Goal: Communication & Community: Share content

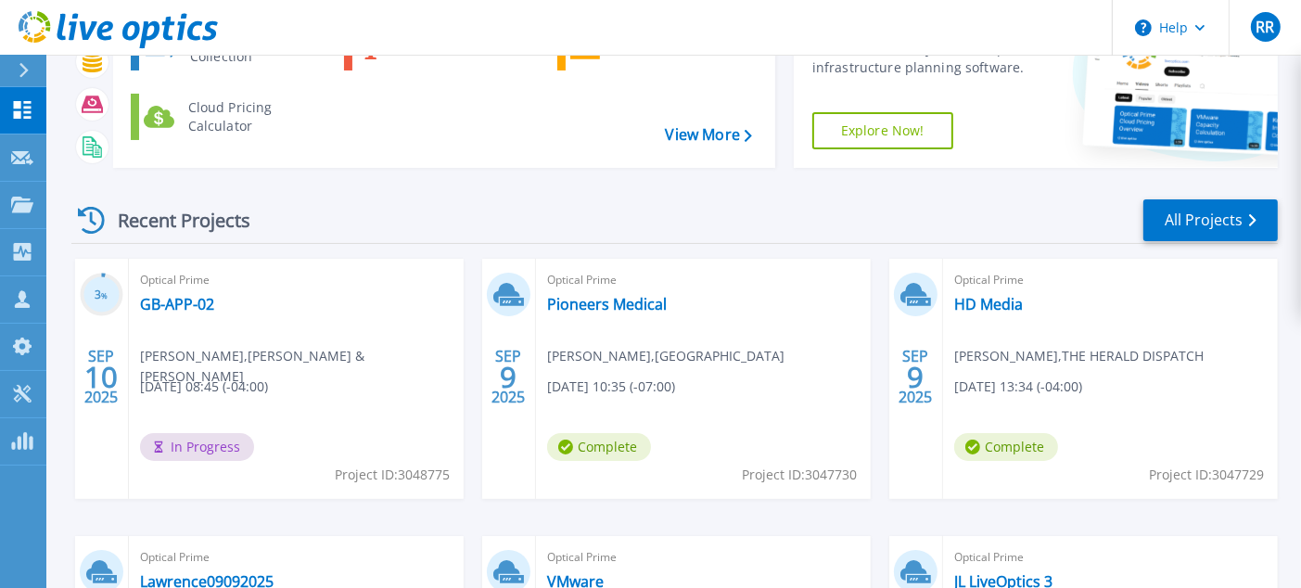
scroll to position [69, 0]
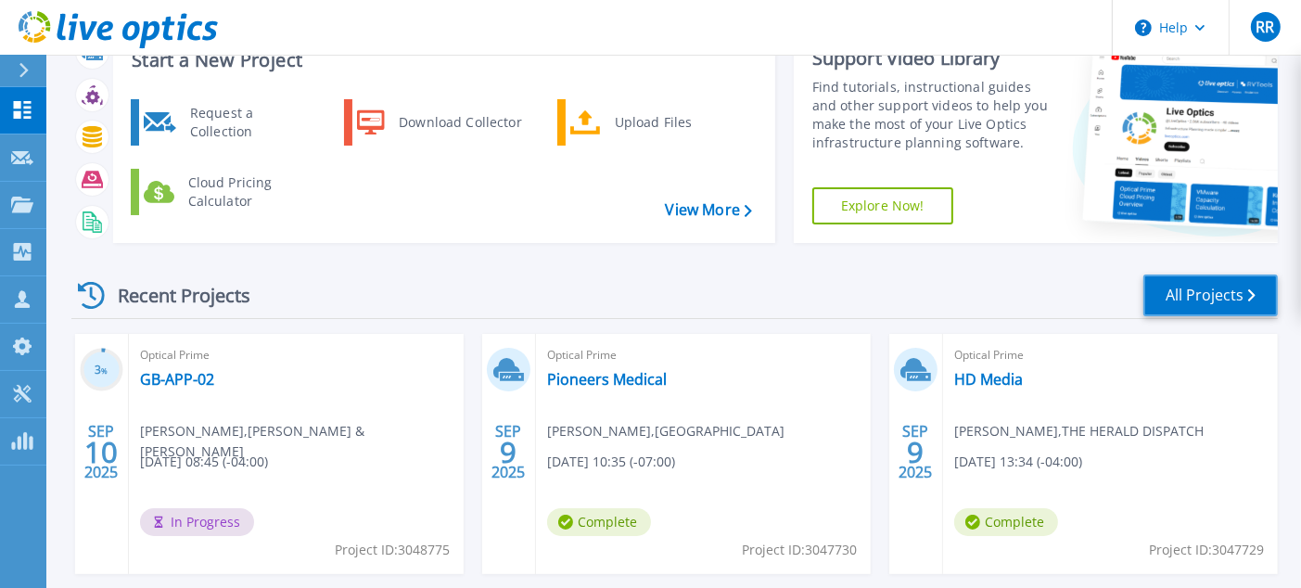
click at [1235, 303] on link "All Projects" at bounding box center [1210, 295] width 134 height 42
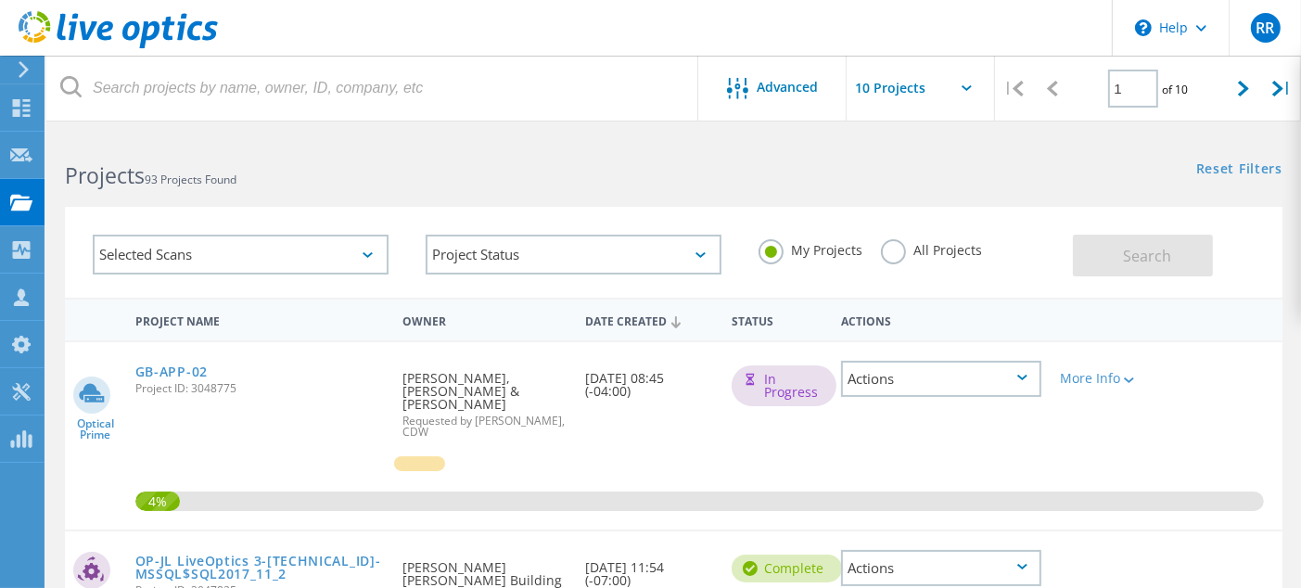
click at [895, 249] on label "All Projects" at bounding box center [931, 248] width 101 height 18
click at [0, 0] on input "All Projects" at bounding box center [0, 0] width 0 height 0
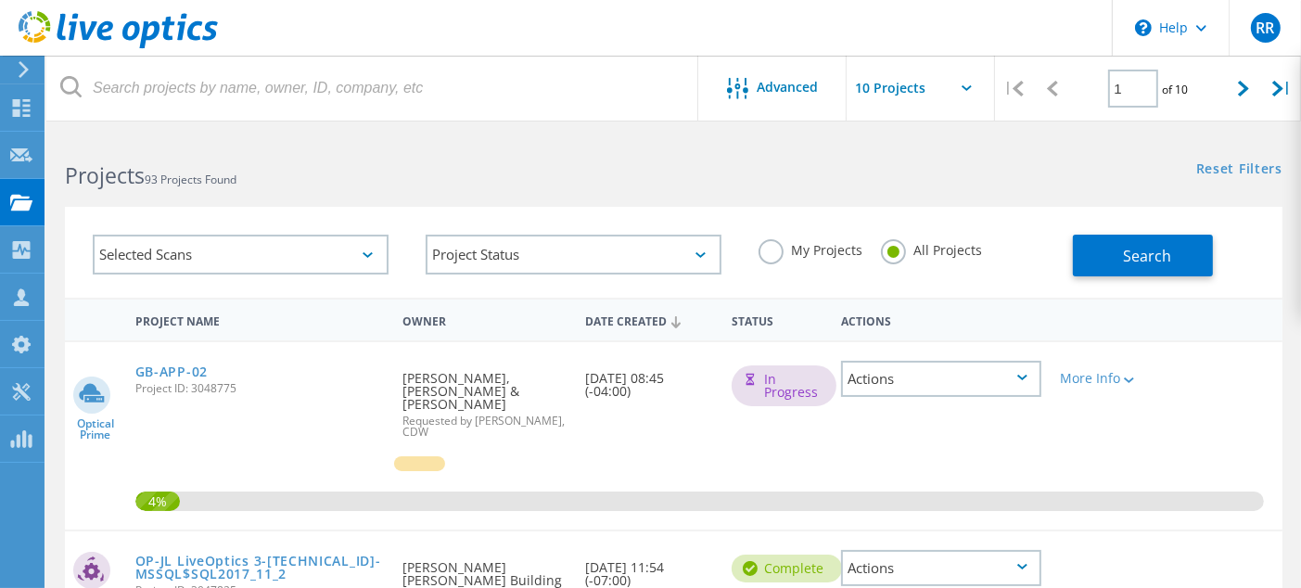
click at [775, 248] on label "My Projects" at bounding box center [810, 248] width 104 height 18
click at [0, 0] on input "My Projects" at bounding box center [0, 0] width 0 height 0
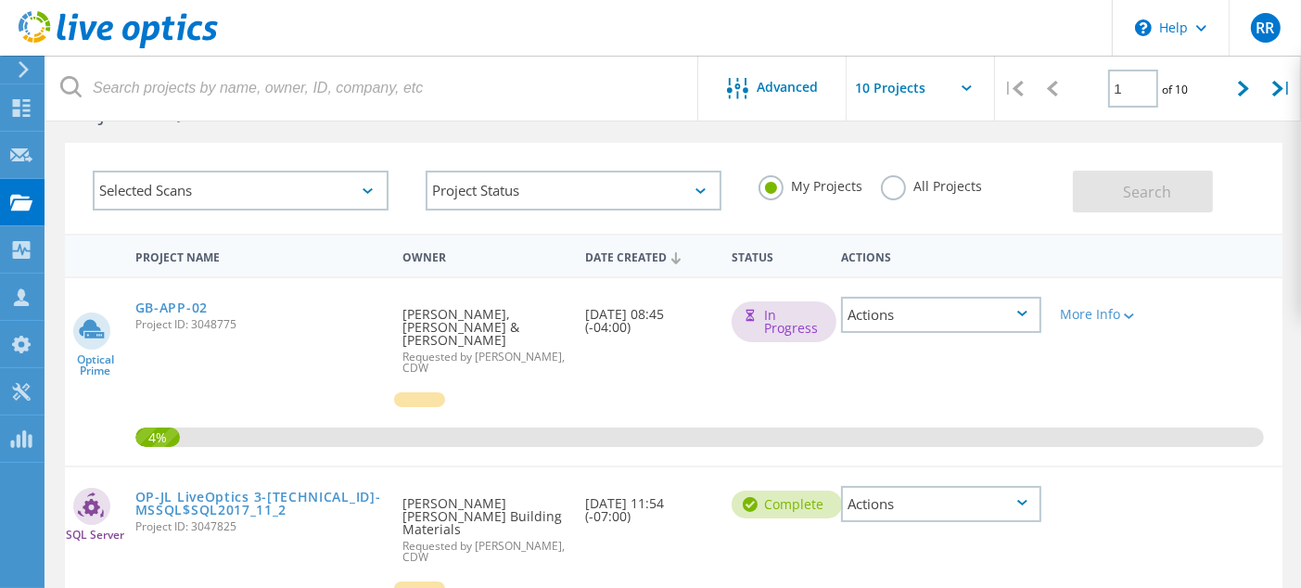
scroll to position [93, 0]
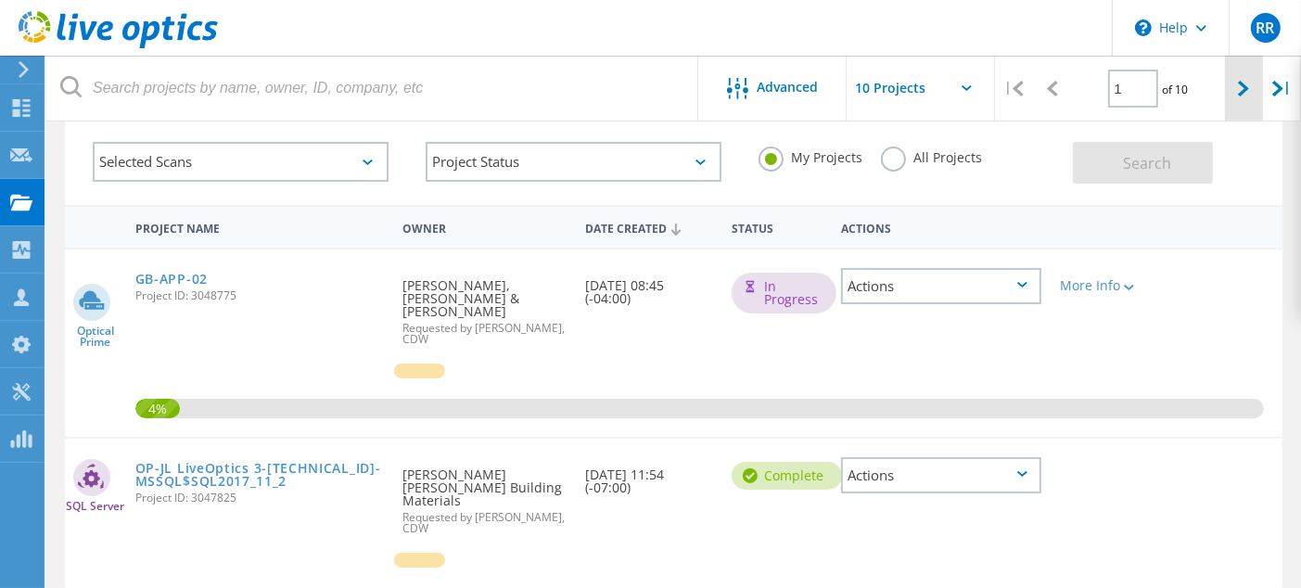
click at [1230, 88] on div at bounding box center [1244, 89] width 38 height 66
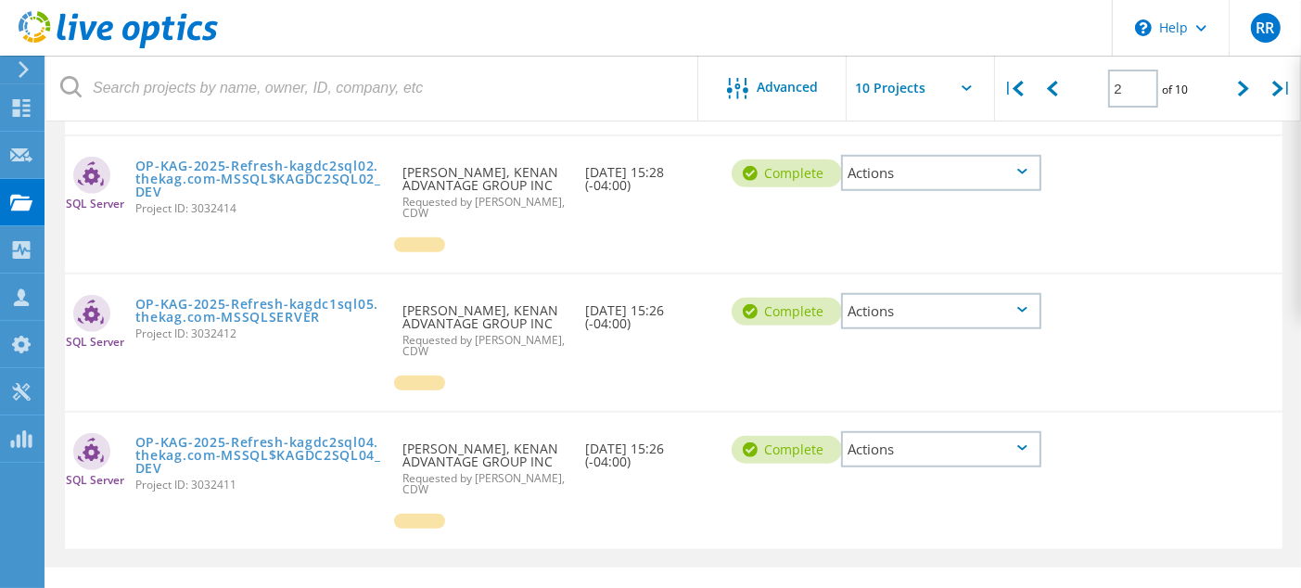
scroll to position [1201, 0]
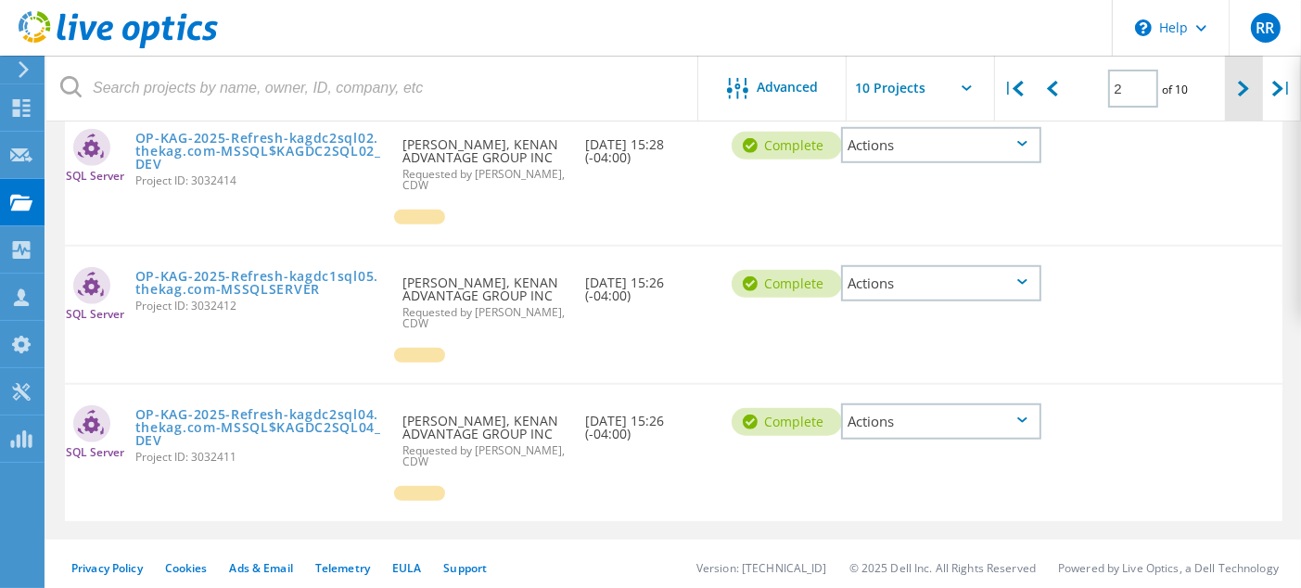
click at [1242, 81] on icon at bounding box center [1243, 89] width 11 height 16
type input "3"
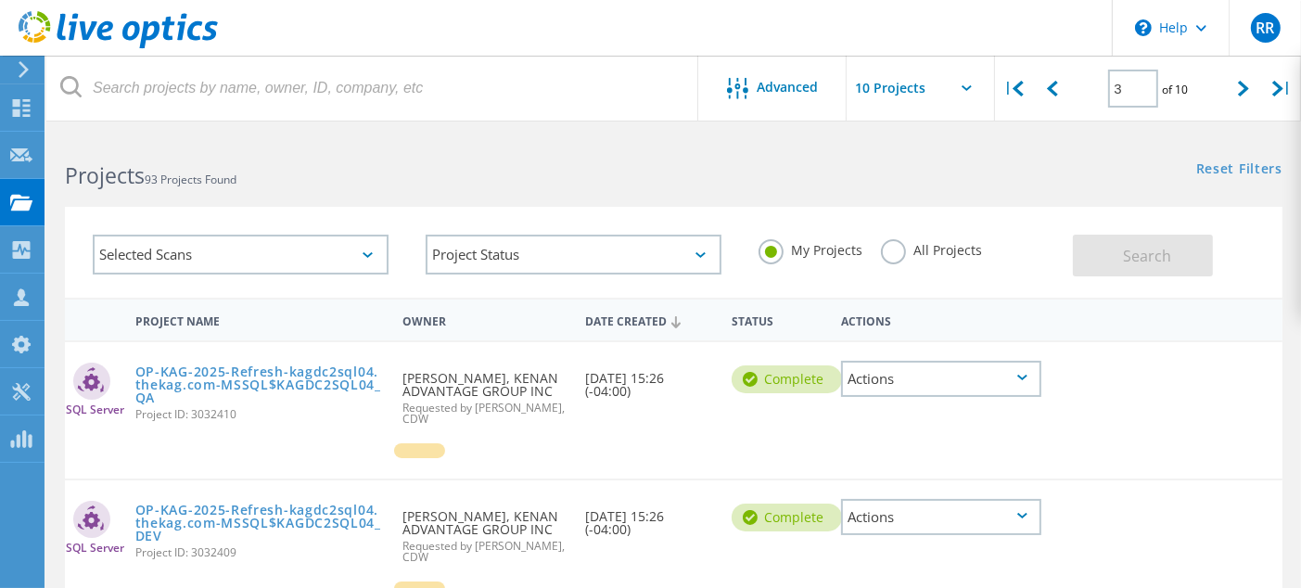
scroll to position [93, 0]
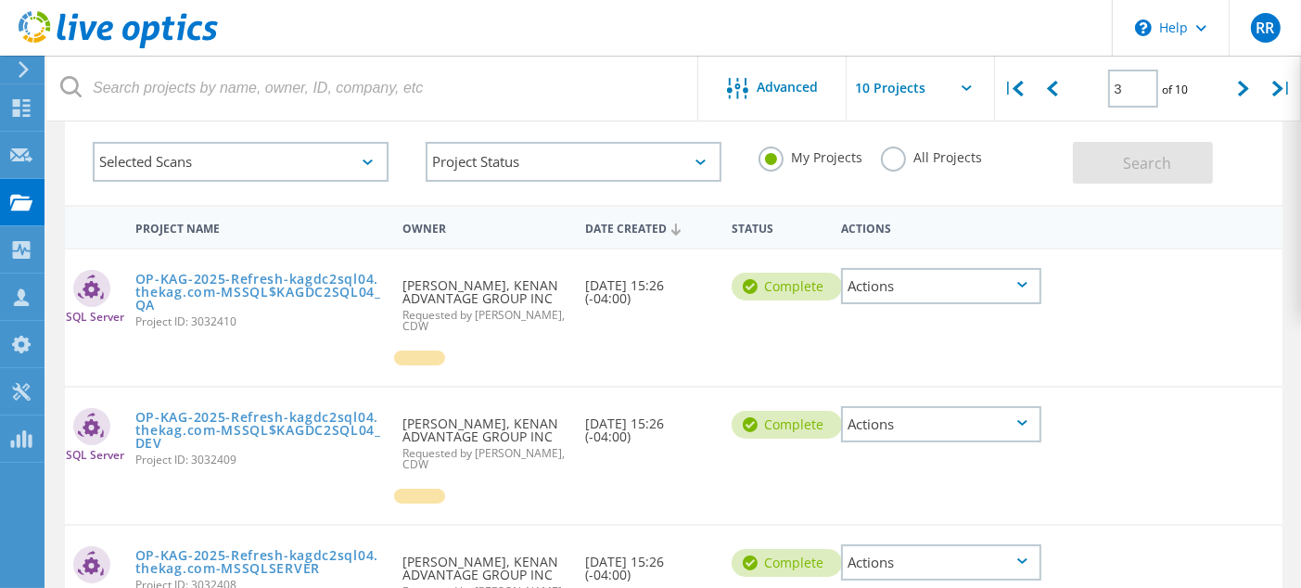
click at [239, 158] on div "Selected Scans" at bounding box center [241, 162] width 296 height 40
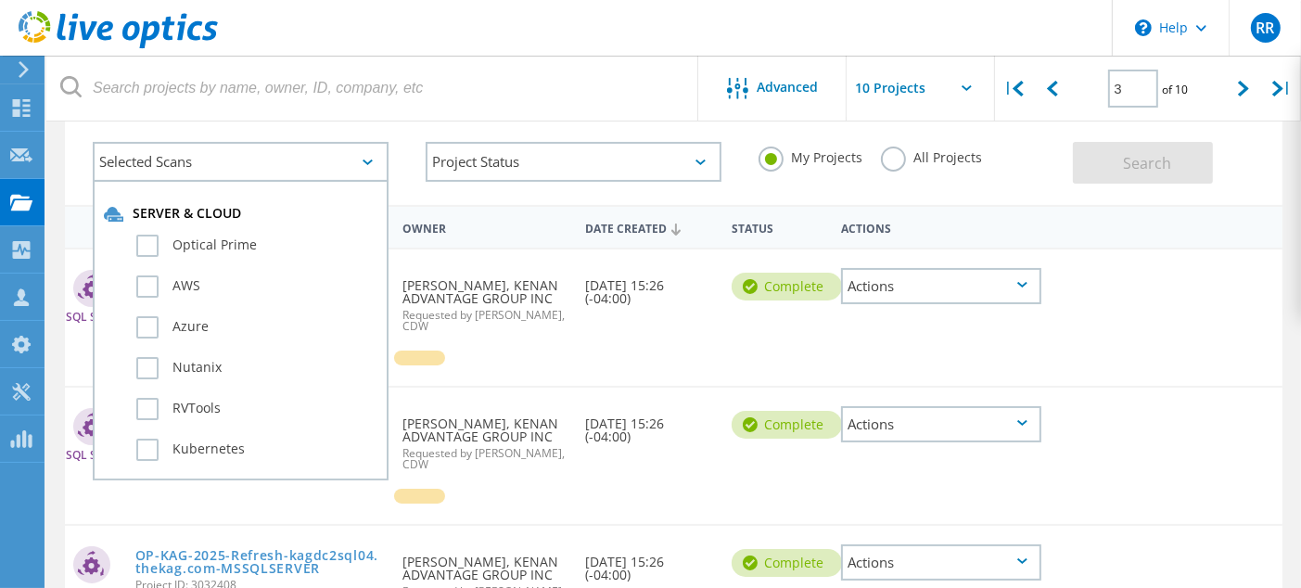
click at [239, 158] on div "Selected Scans" at bounding box center [241, 162] width 296 height 40
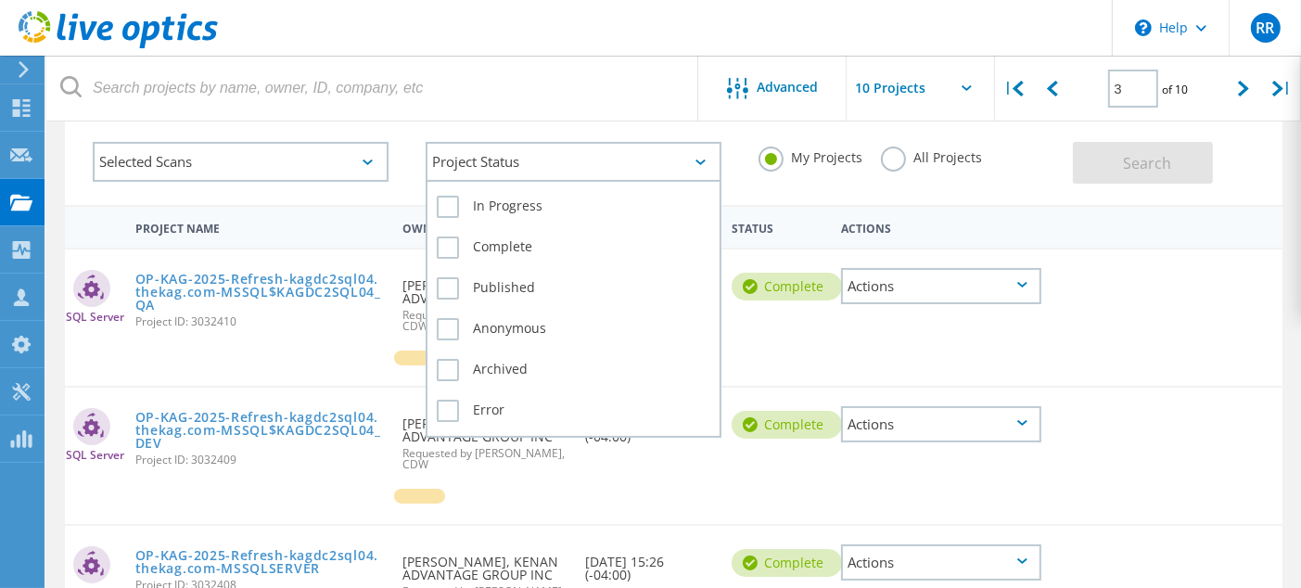
click at [472, 164] on div "Project Status" at bounding box center [574, 162] width 296 height 40
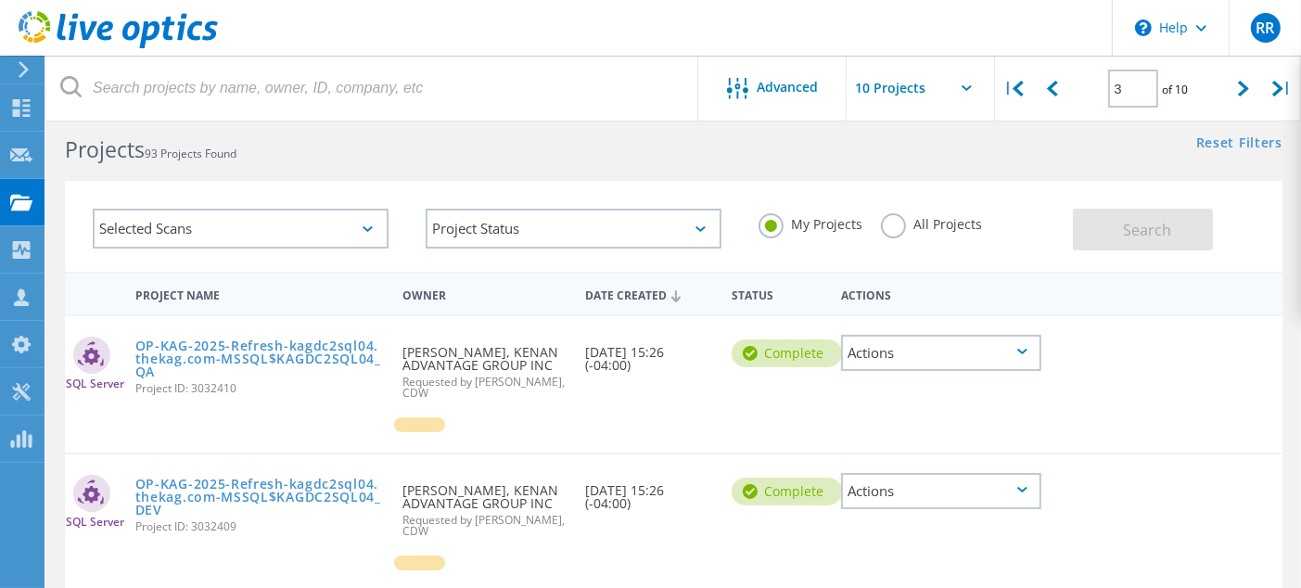
scroll to position [0, 0]
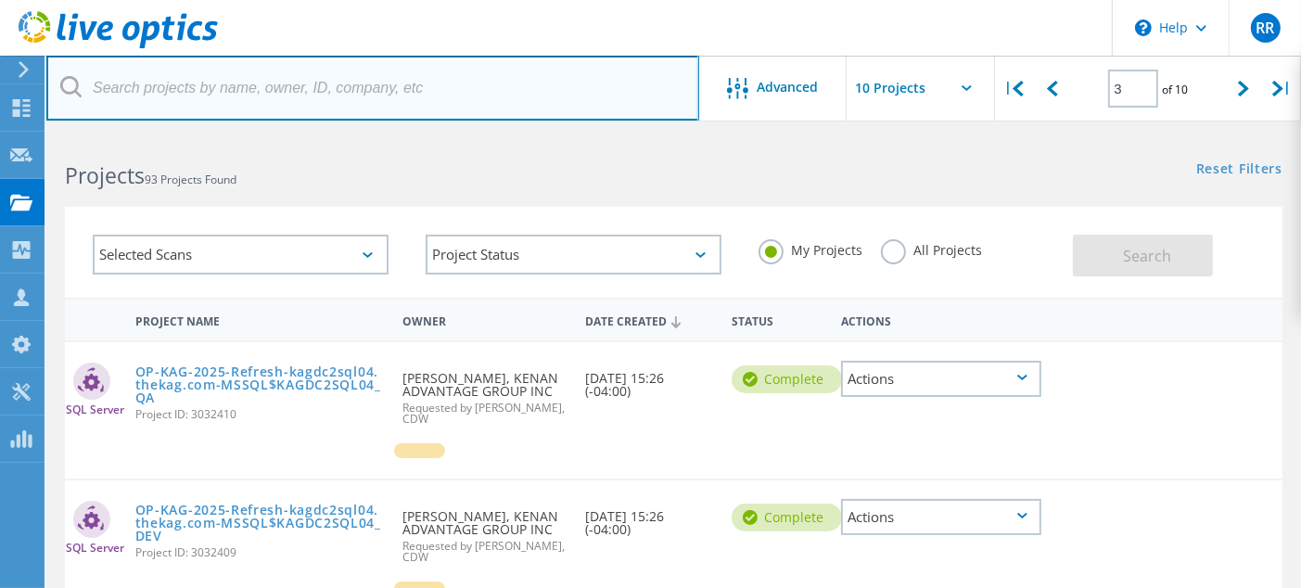
click at [175, 93] on input "text" at bounding box center [372, 88] width 653 height 65
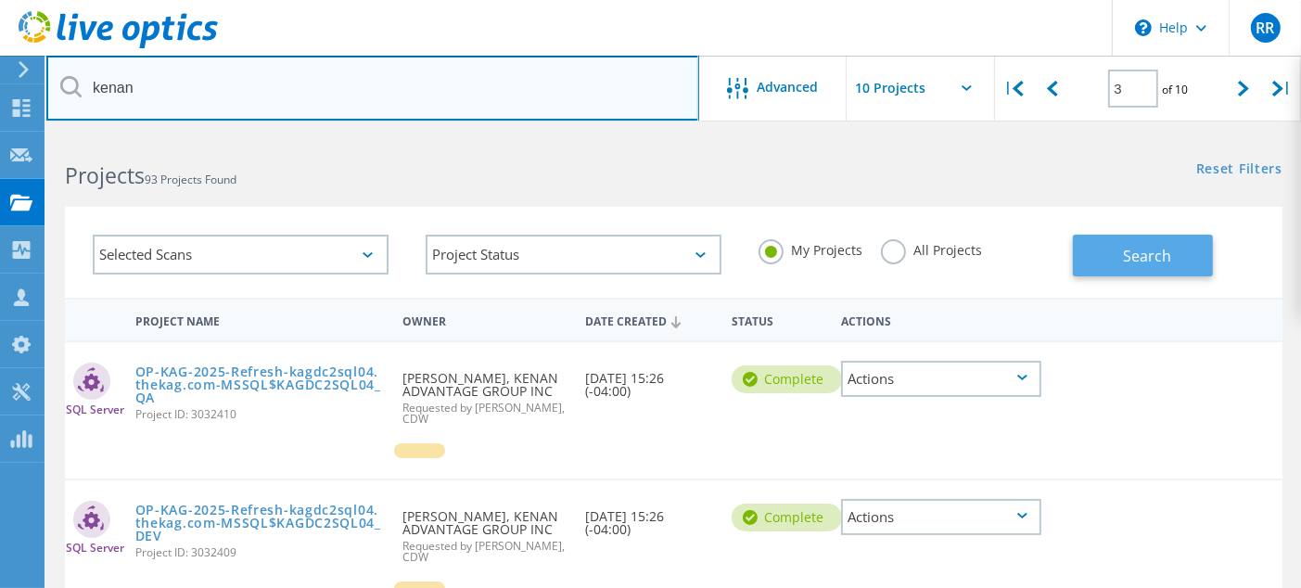
type input "kenan"
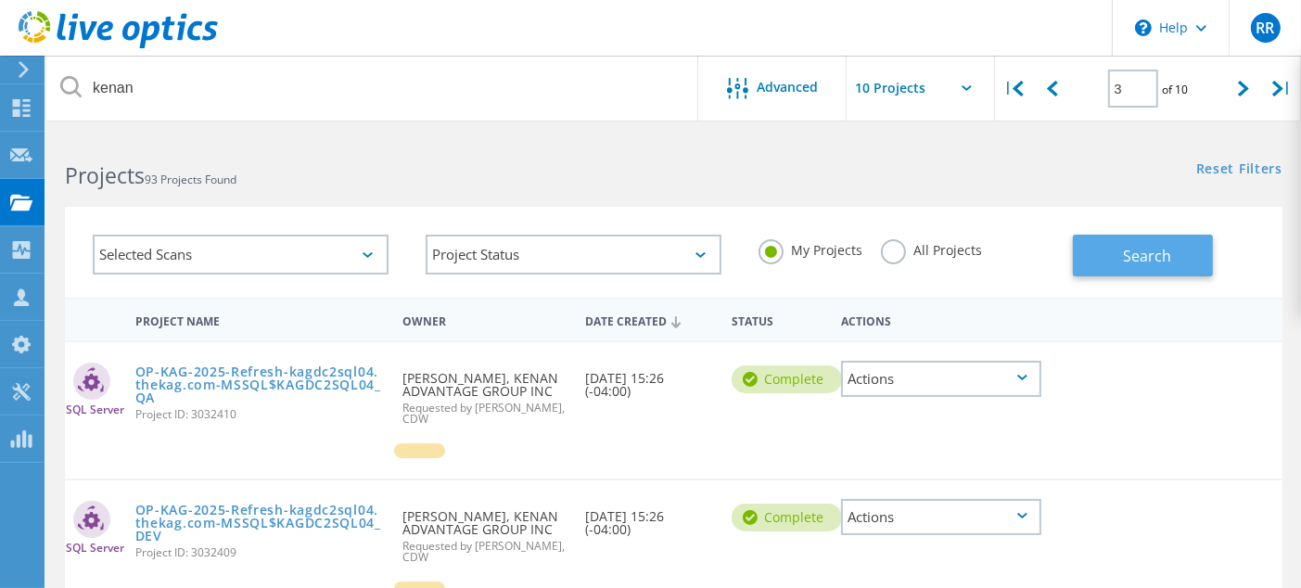
click at [1151, 259] on span "Search" at bounding box center [1147, 256] width 48 height 20
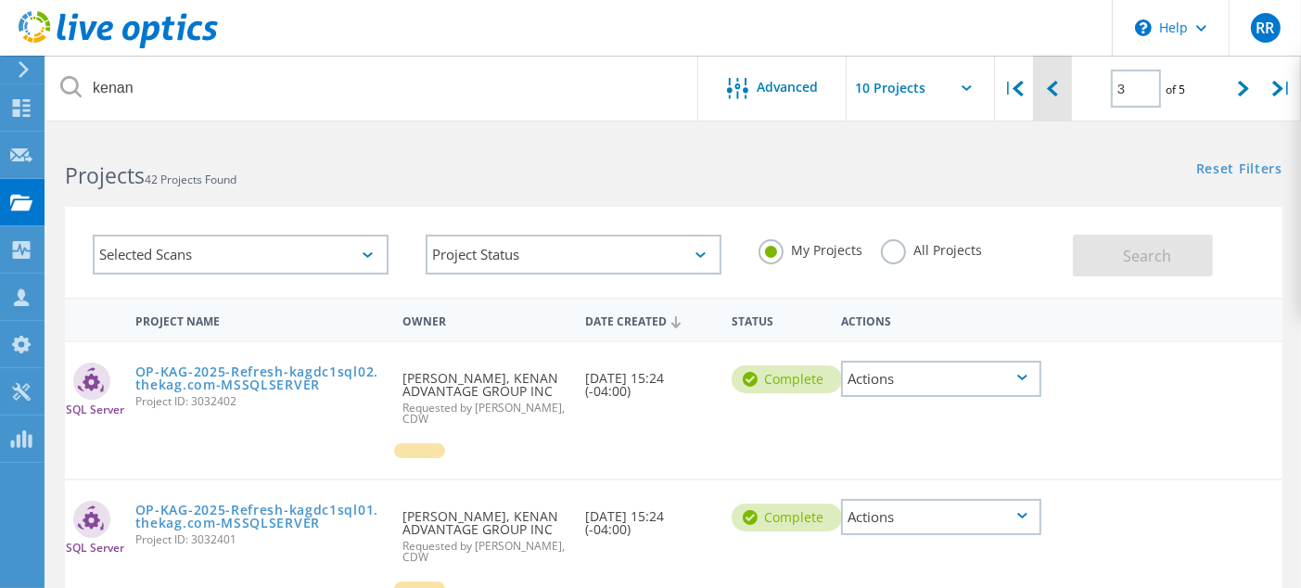
click at [1059, 87] on div at bounding box center [1052, 89] width 38 height 66
click at [1053, 87] on icon at bounding box center [1052, 89] width 11 height 16
click at [1242, 99] on div at bounding box center [1244, 89] width 38 height 66
click at [1242, 89] on icon at bounding box center [1243, 89] width 11 height 16
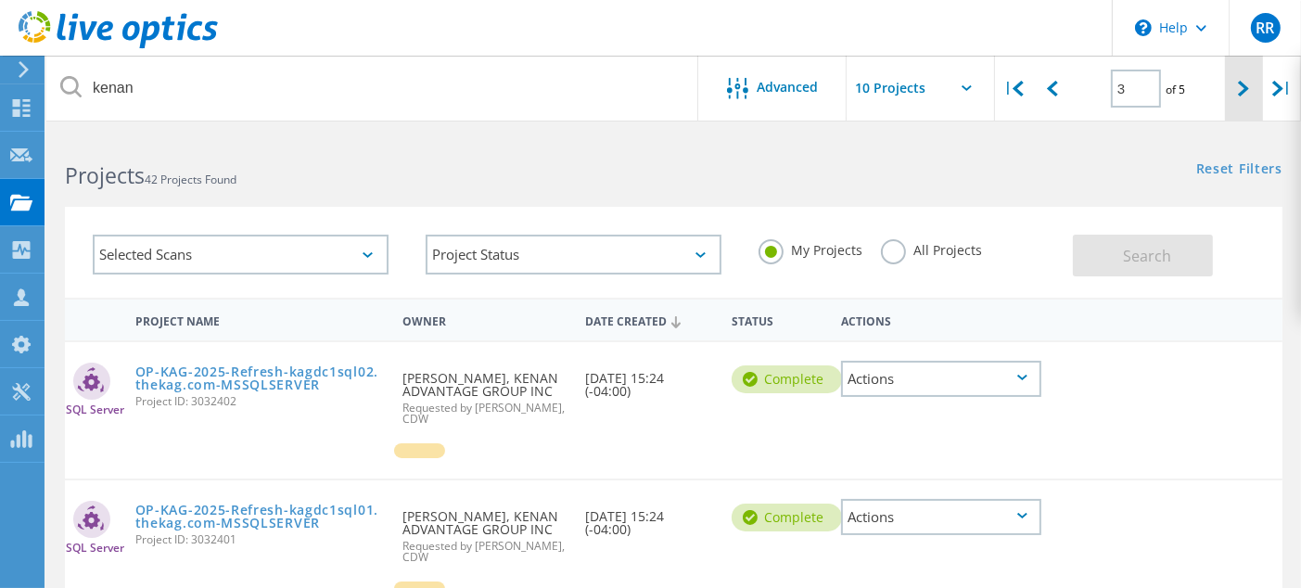
click at [1242, 89] on icon at bounding box center [1243, 89] width 11 height 16
click at [1243, 89] on icon at bounding box center [1243, 89] width 11 height 16
type input "5"
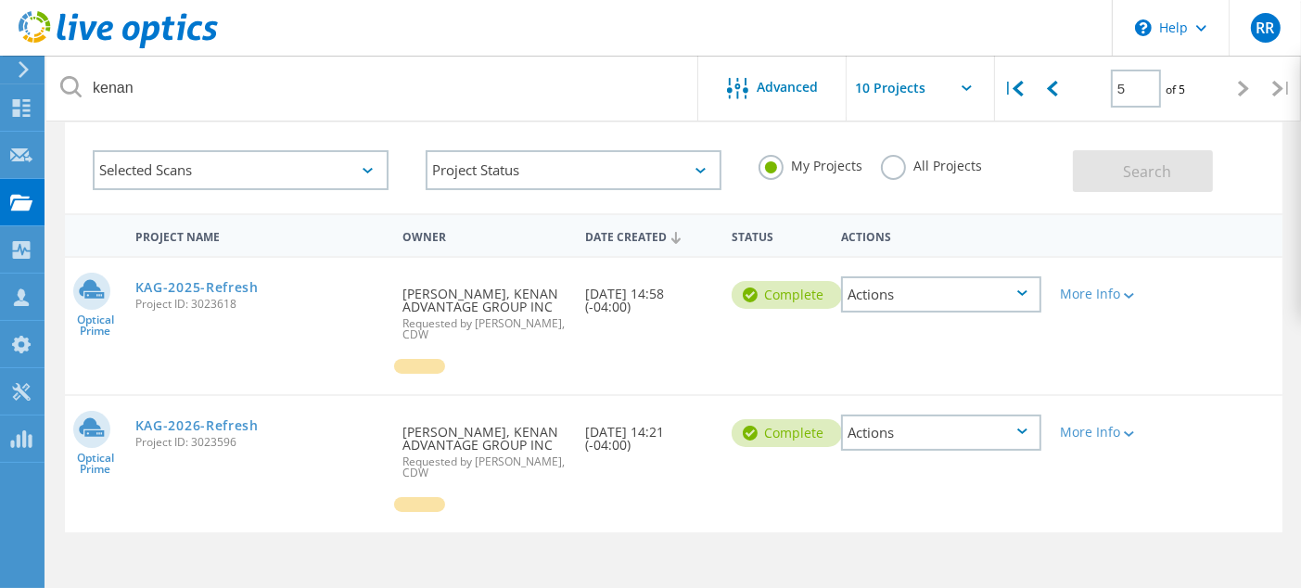
scroll to position [93, 0]
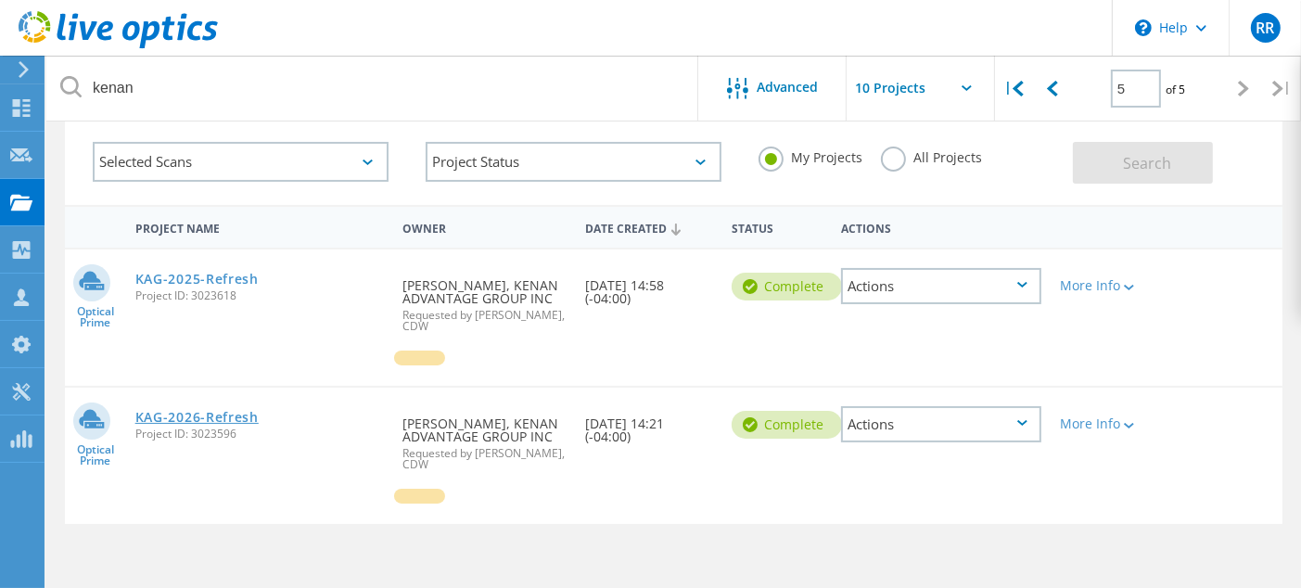
click at [204, 416] on link "KAG-2026-Refresh" at bounding box center [196, 417] width 123 height 13
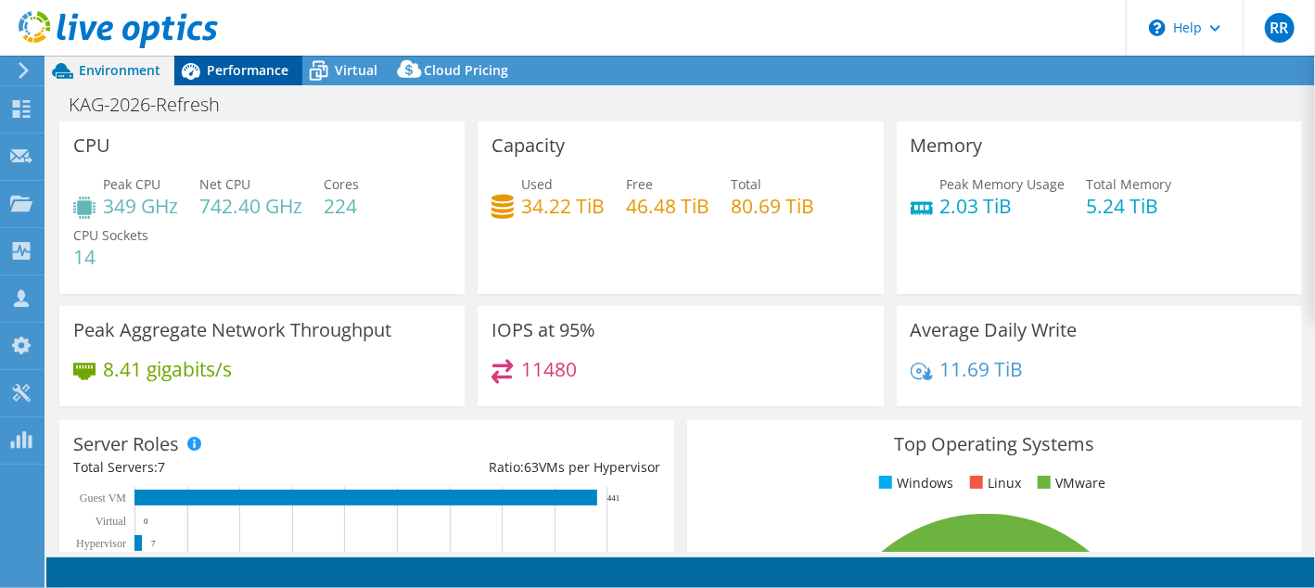
click at [259, 65] on span "Performance" at bounding box center [248, 70] width 82 height 18
select select "USD"
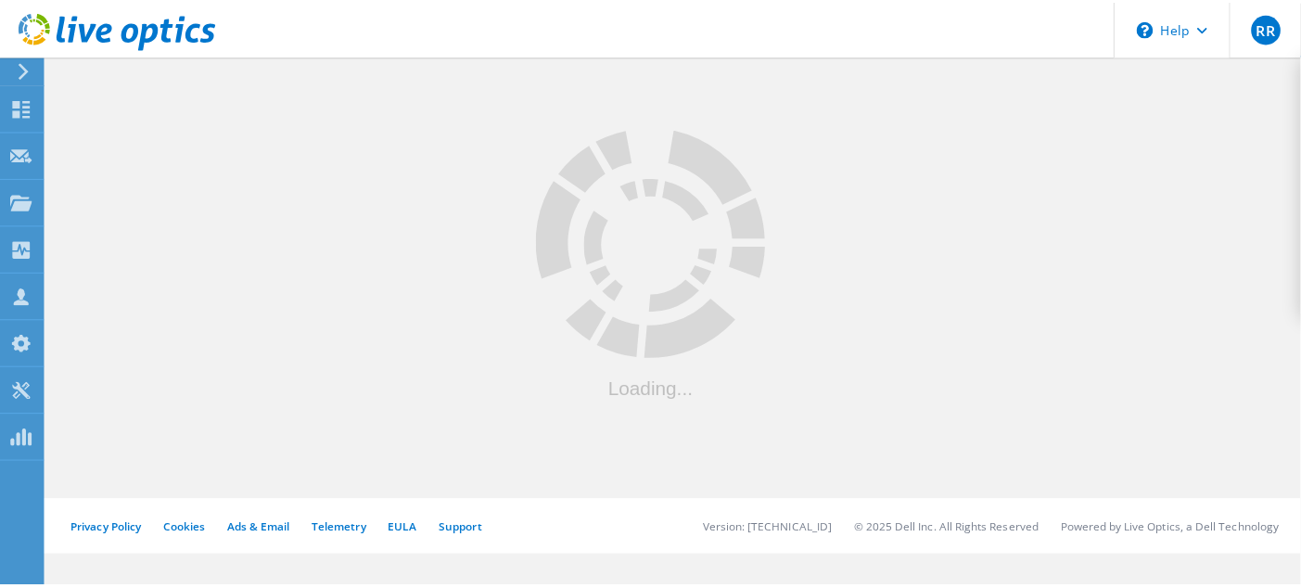
scroll to position [93, 0]
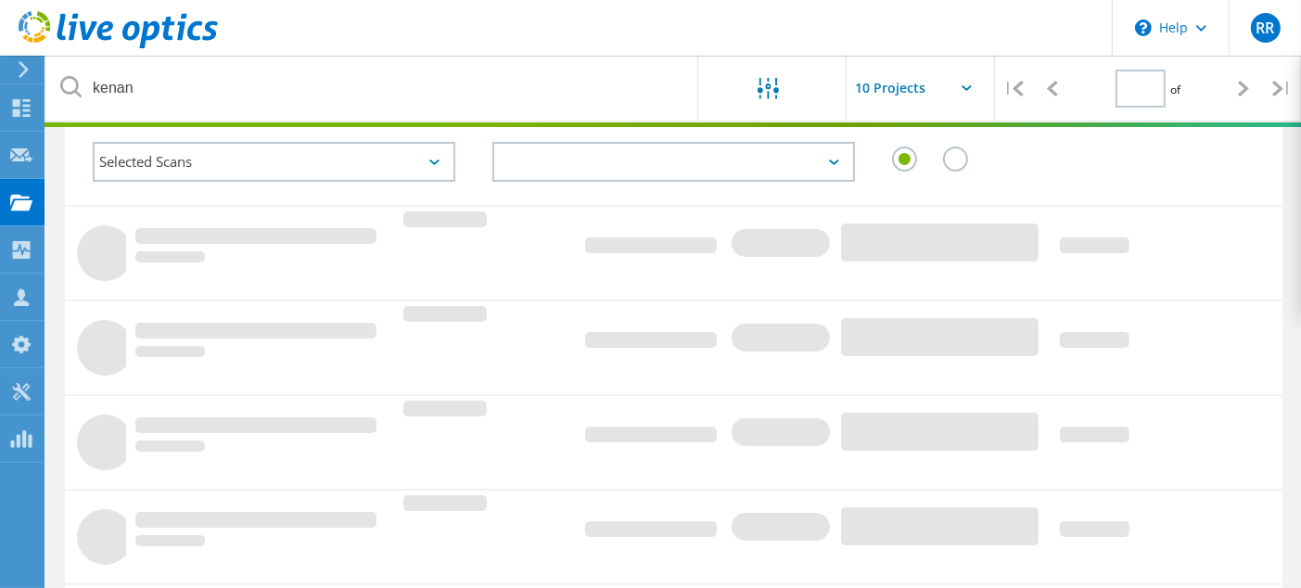
type input "5"
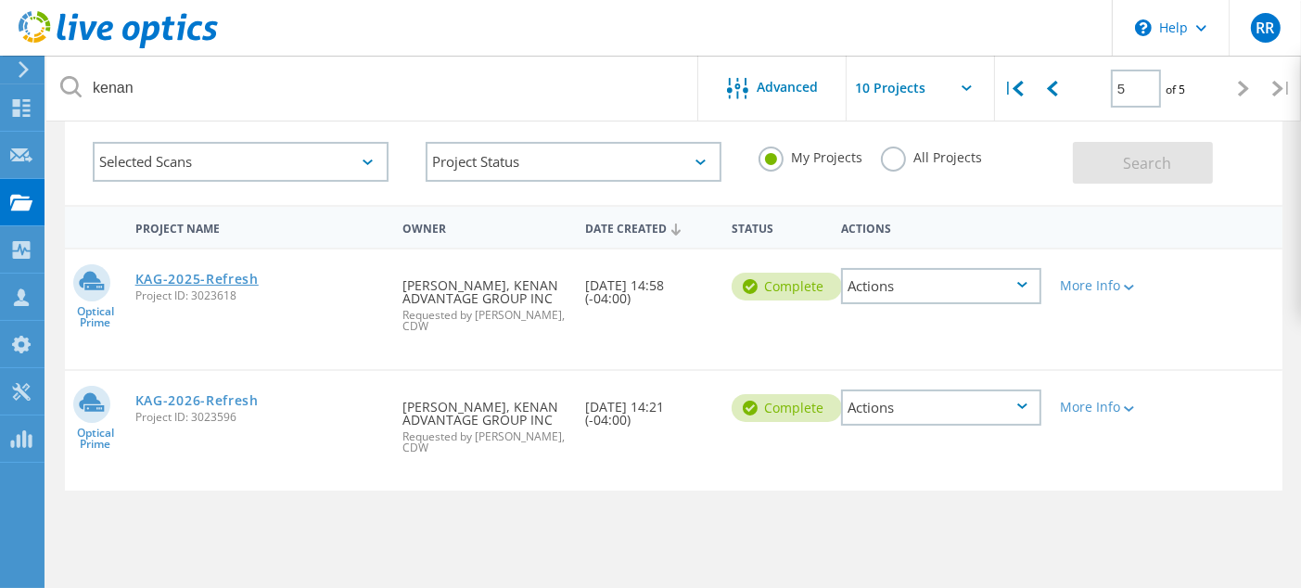
click at [202, 273] on link "KAG-2025-Refresh" at bounding box center [196, 279] width 123 height 13
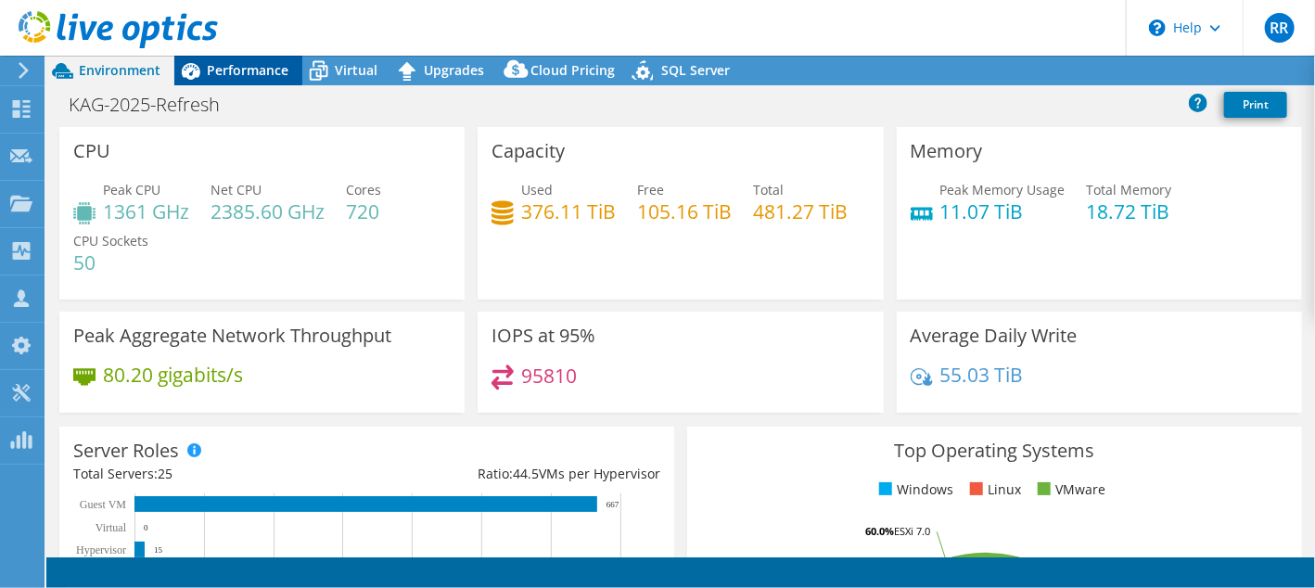
select select "USD"
click at [240, 69] on span "Performance" at bounding box center [248, 70] width 82 height 18
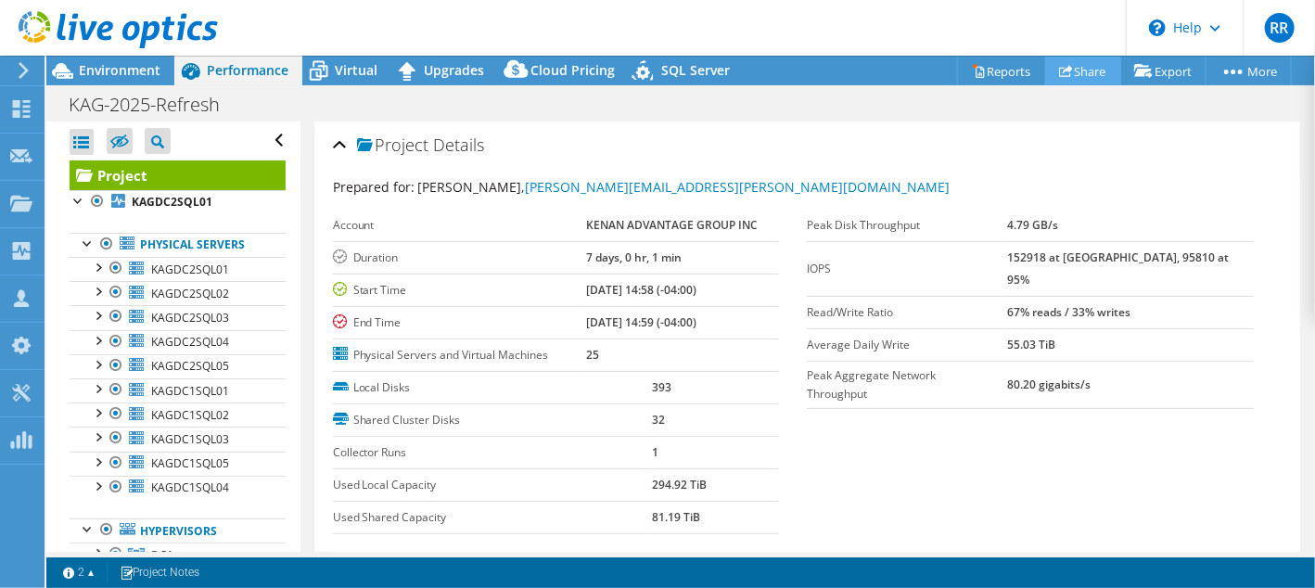
click at [1061, 70] on icon at bounding box center [1066, 71] width 14 height 14
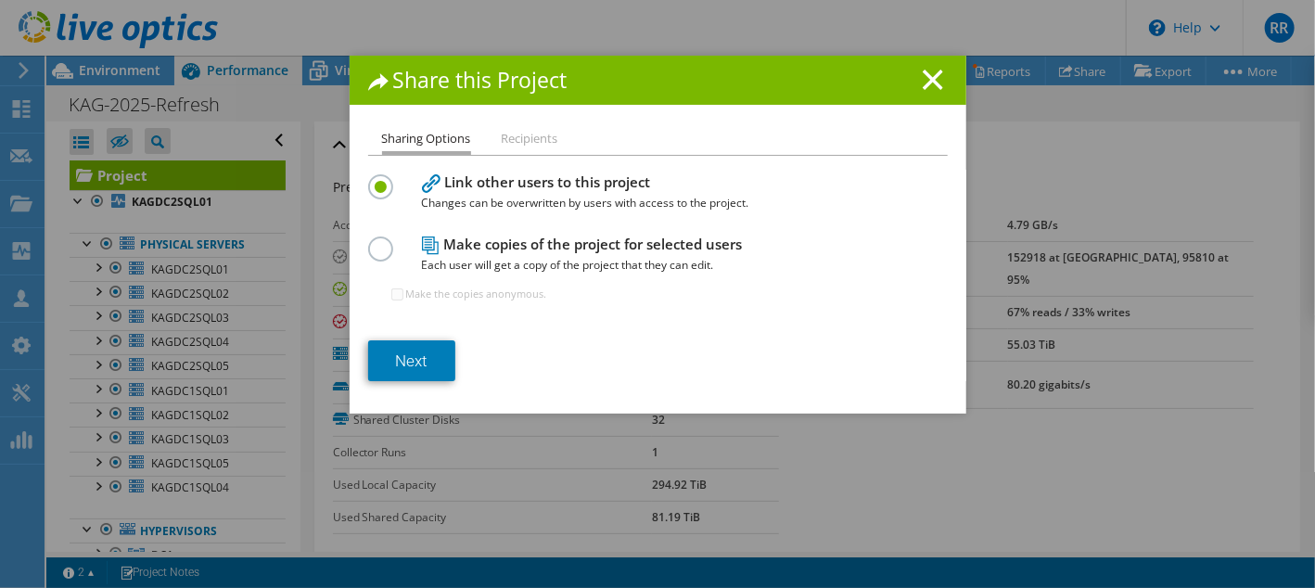
click at [532, 136] on li "Recipients" at bounding box center [530, 139] width 57 height 23
click at [406, 351] on link "Next" at bounding box center [411, 360] width 87 height 41
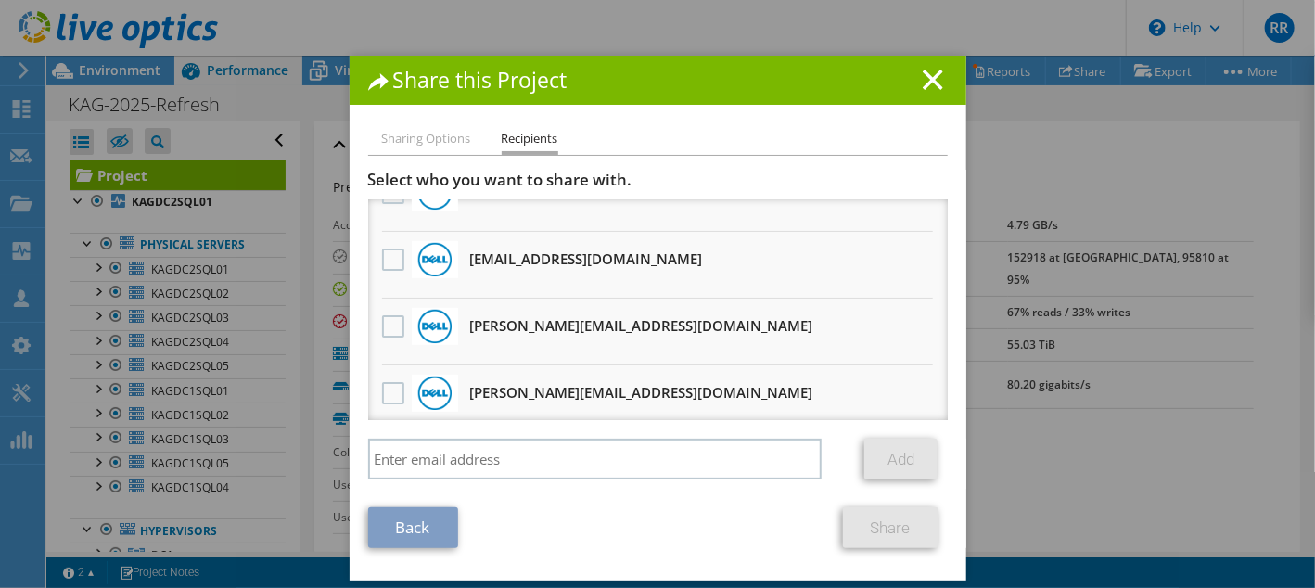
scroll to position [464, 0]
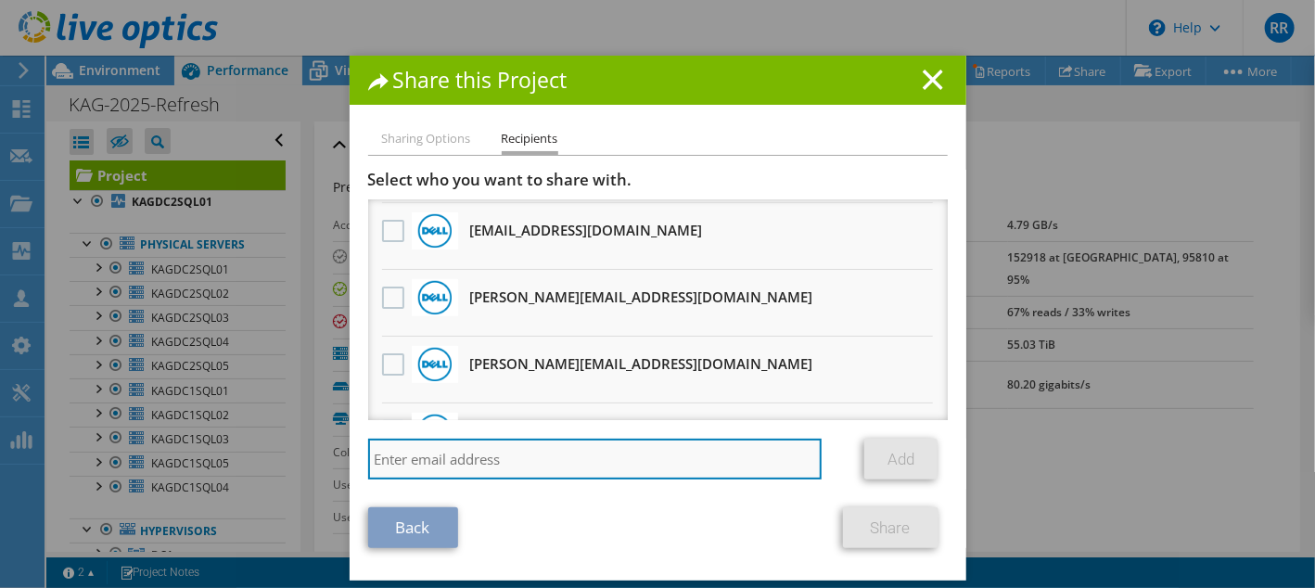
click at [512, 460] on input "search" at bounding box center [595, 459] width 454 height 41
type input "j"
paste input "[PERSON_NAME][EMAIL_ADDRESS][PERSON_NAME][DOMAIN_NAME]"
type input "[PERSON_NAME][EMAIL_ADDRESS][PERSON_NAME][DOMAIN_NAME]"
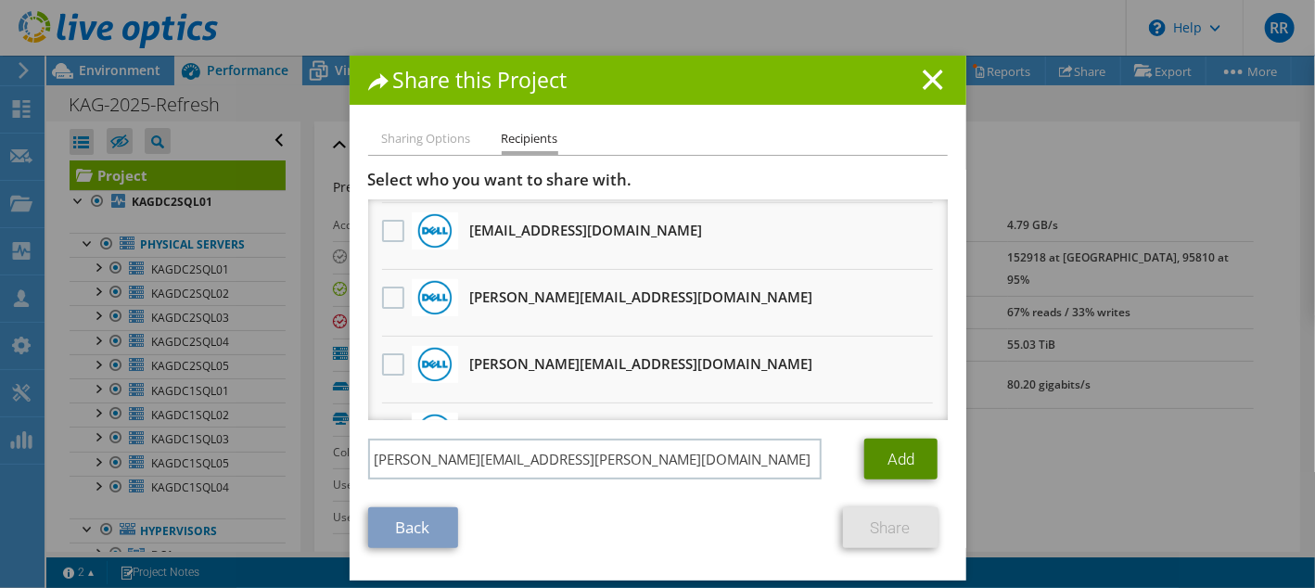
click at [887, 458] on link "Add" at bounding box center [900, 459] width 73 height 41
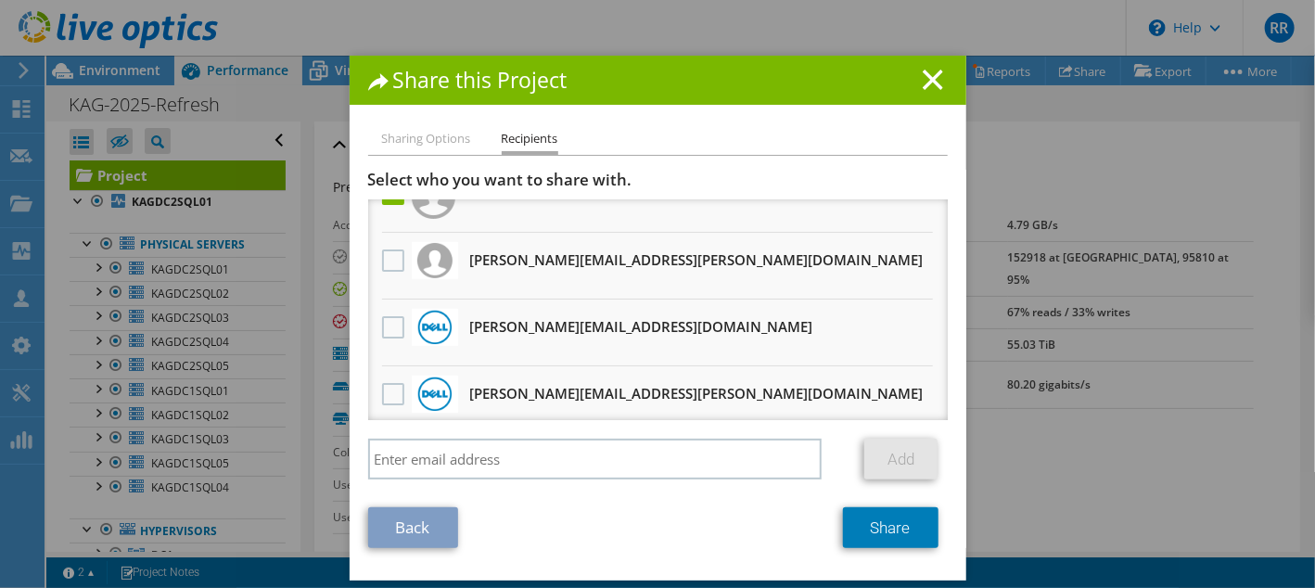
scroll to position [0, 0]
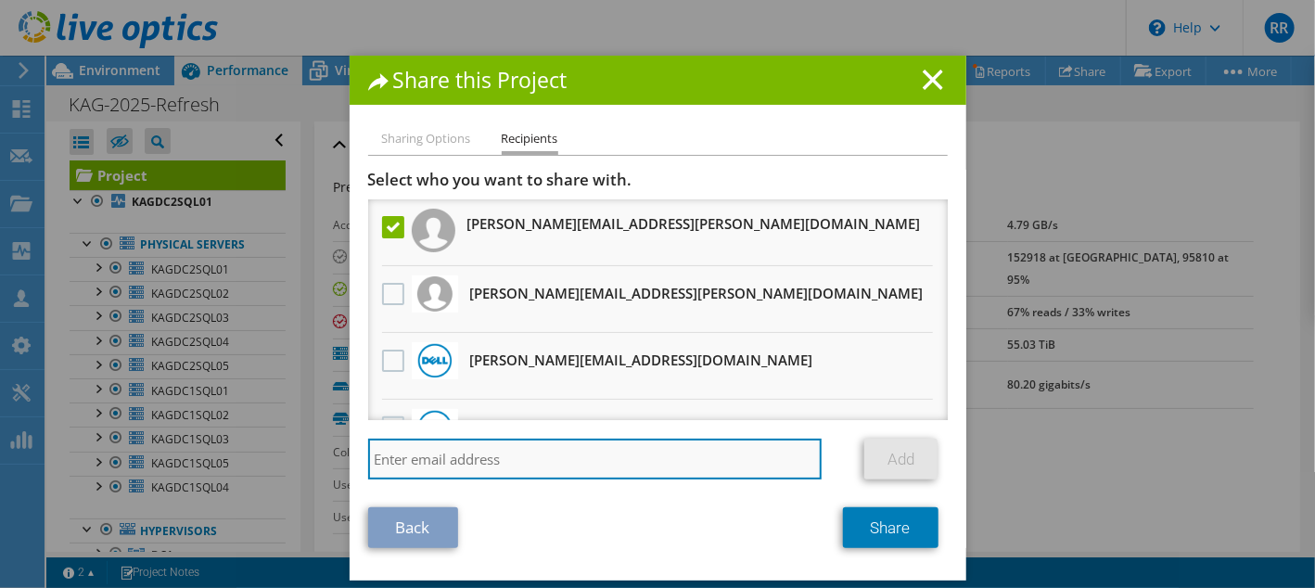
click at [449, 466] on input "search" at bounding box center [595, 459] width 454 height 41
paste input "[PERSON_NAME][EMAIL_ADDRESS][PERSON_NAME][DOMAIN_NAME]"
type input "[PERSON_NAME][EMAIL_ADDRESS][PERSON_NAME][DOMAIN_NAME]"
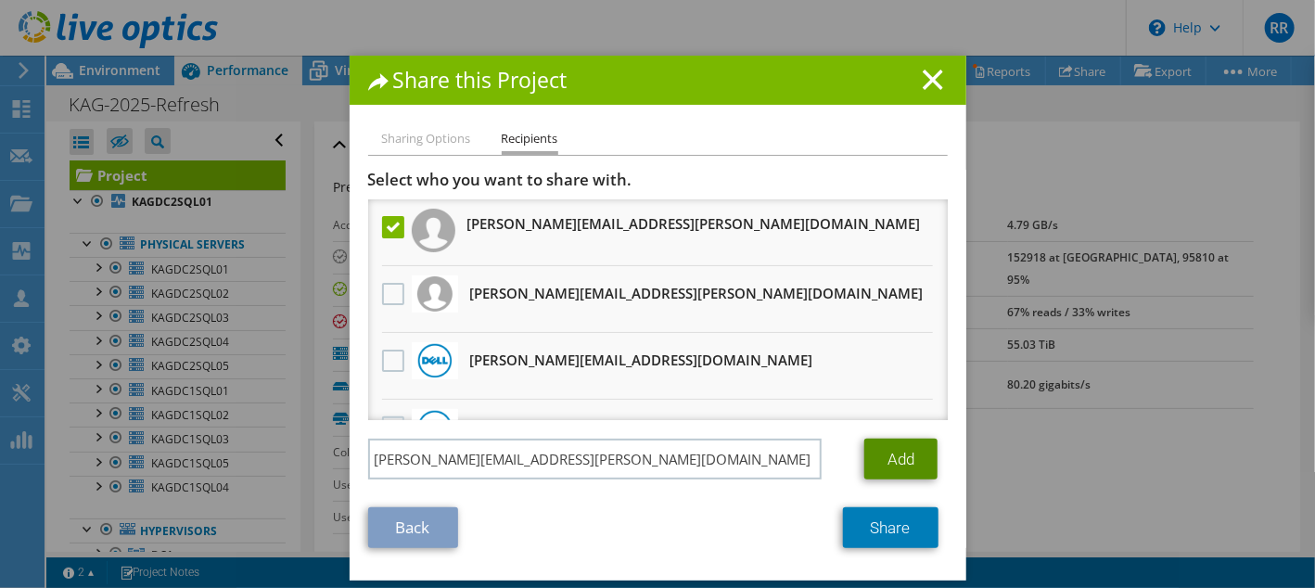
click at [890, 463] on link "Add" at bounding box center [900, 459] width 73 height 41
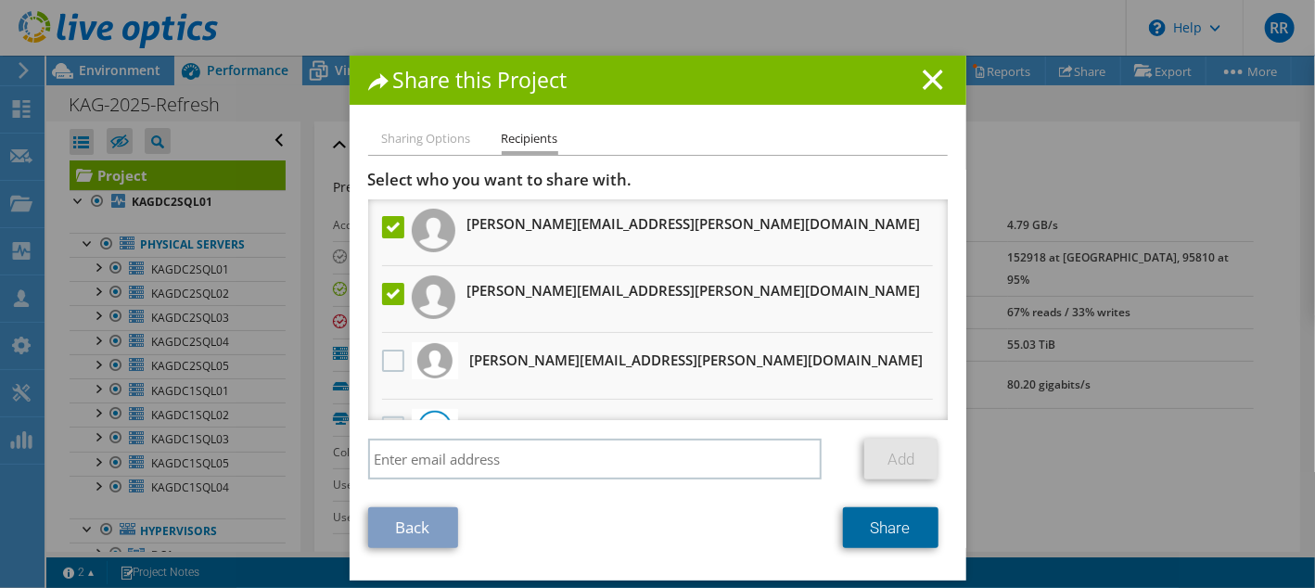
click at [860, 530] on link "Share" at bounding box center [891, 527] width 96 height 41
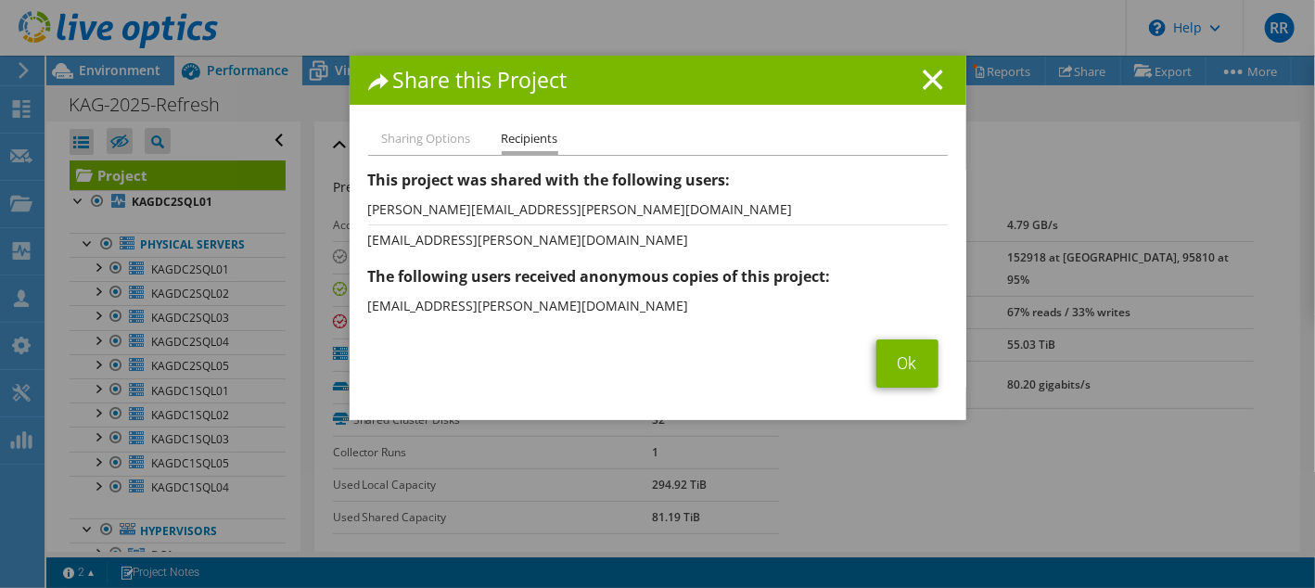
click at [398, 144] on li "Sharing Options" at bounding box center [426, 139] width 89 height 23
click at [900, 360] on link "Ok" at bounding box center [907, 363] width 62 height 48
